Goal: Task Accomplishment & Management: Manage account settings

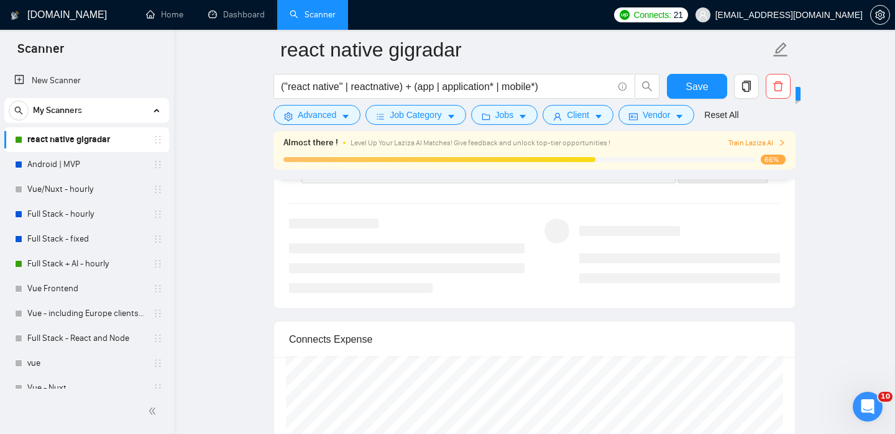
scroll to position [2479, 0]
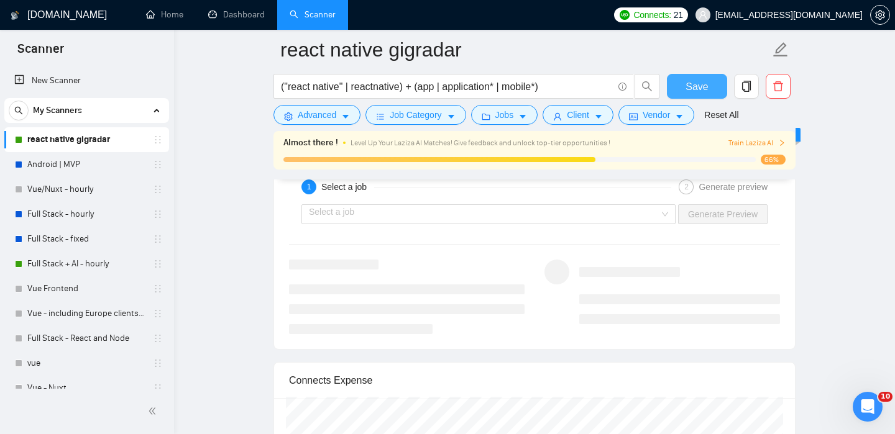
click at [694, 88] on span "Save" at bounding box center [696, 87] width 22 height 16
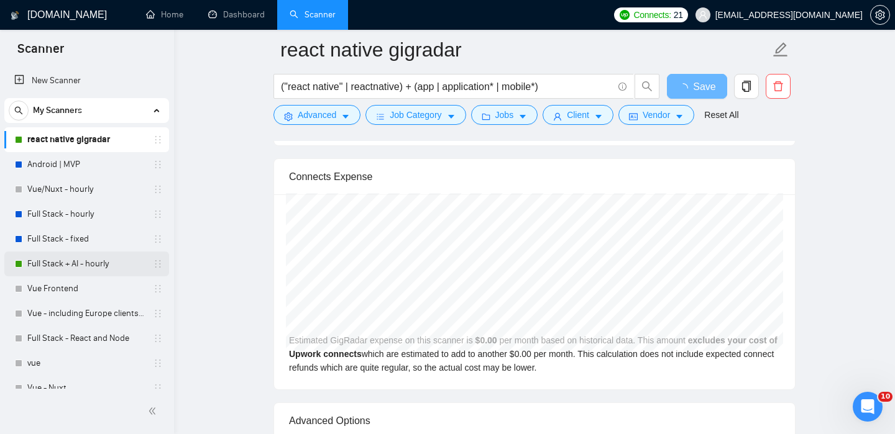
click at [76, 264] on link "Full Stack + AI - hourly" at bounding box center [86, 264] width 118 height 25
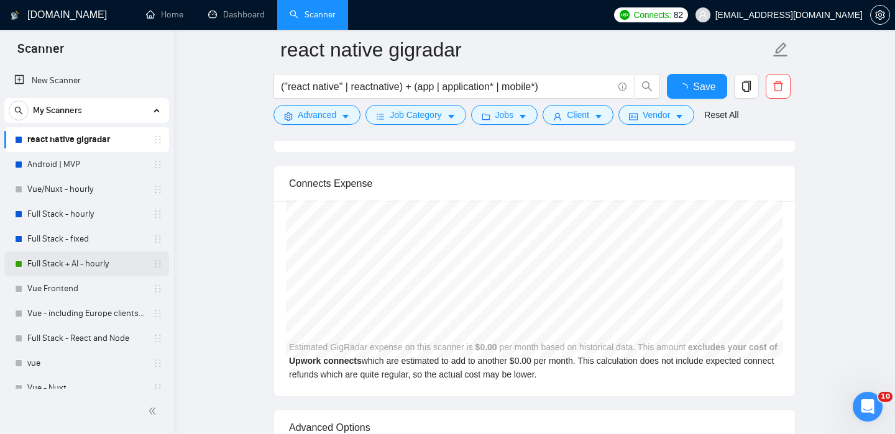
checkbox input "true"
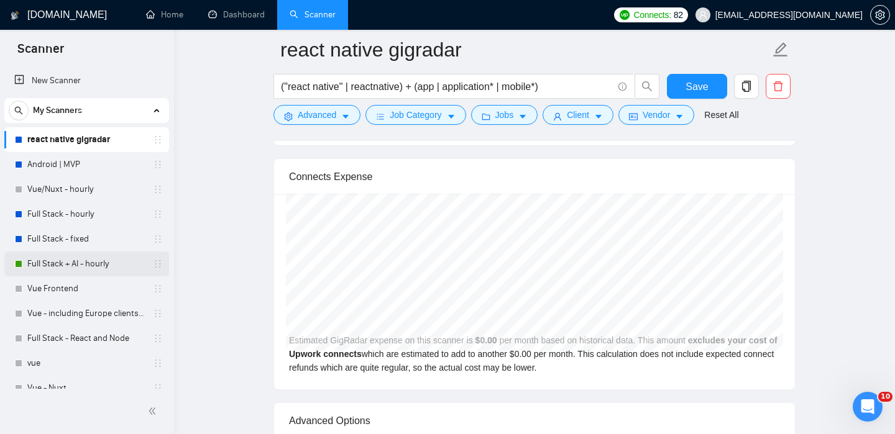
click at [88, 268] on link "Full Stack + AI - hourly" at bounding box center [86, 264] width 118 height 25
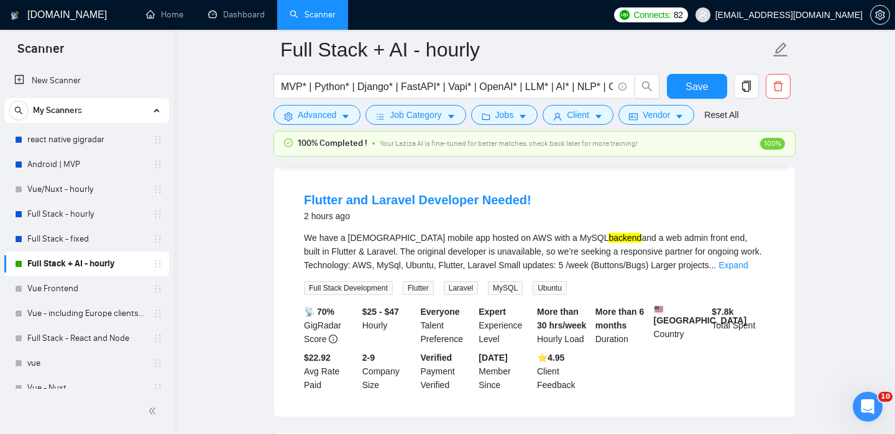
scroll to position [115, 0]
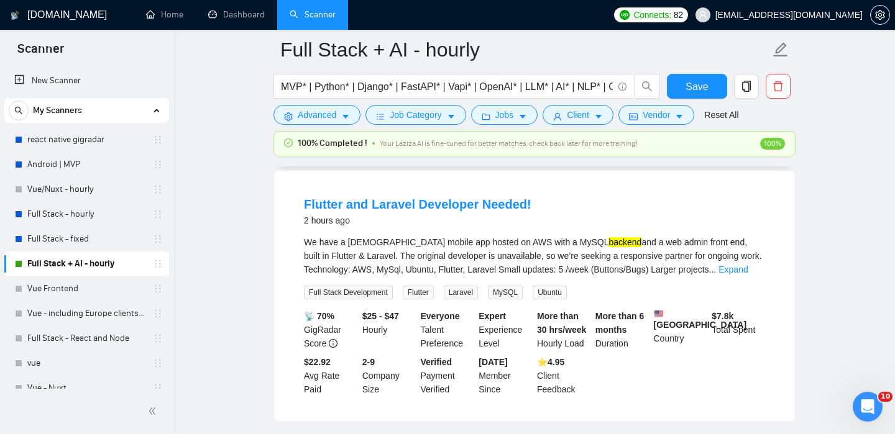
click at [735, 264] on div "We have a [DEMOGRAPHIC_DATA] mobile app hosted on AWS with a MySQL backend and …" at bounding box center [534, 256] width 461 height 41
click at [745, 271] on link "Expand" at bounding box center [732, 270] width 29 height 10
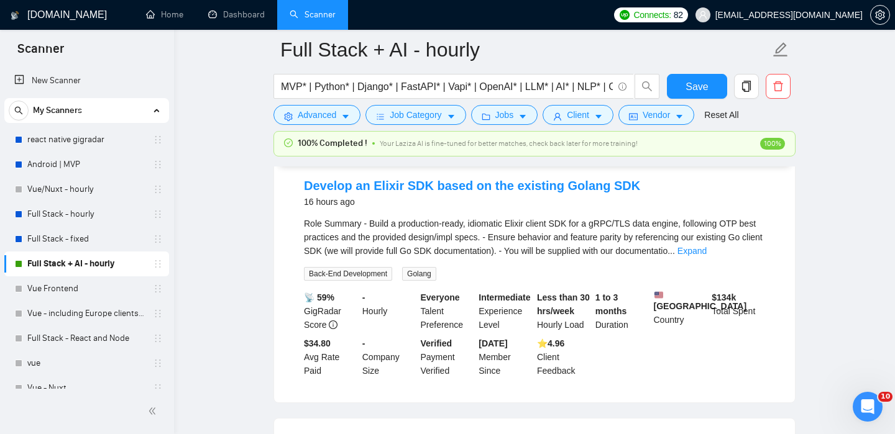
scroll to position [981, 0]
